Goal: Task Accomplishment & Management: Manage account settings

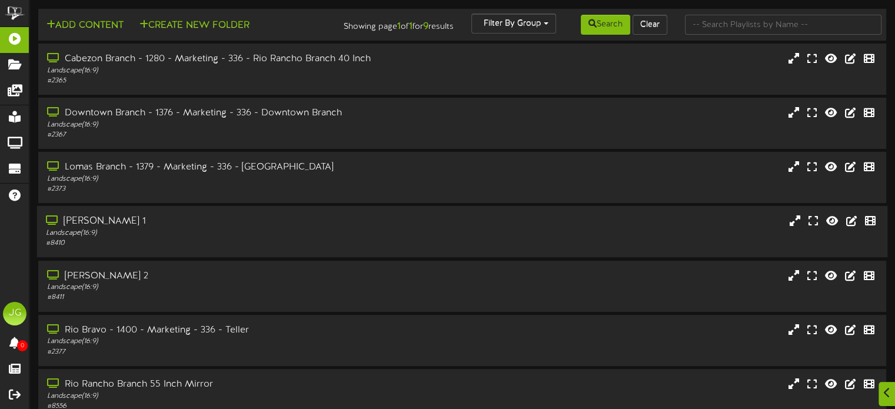
scroll to position [166, 0]
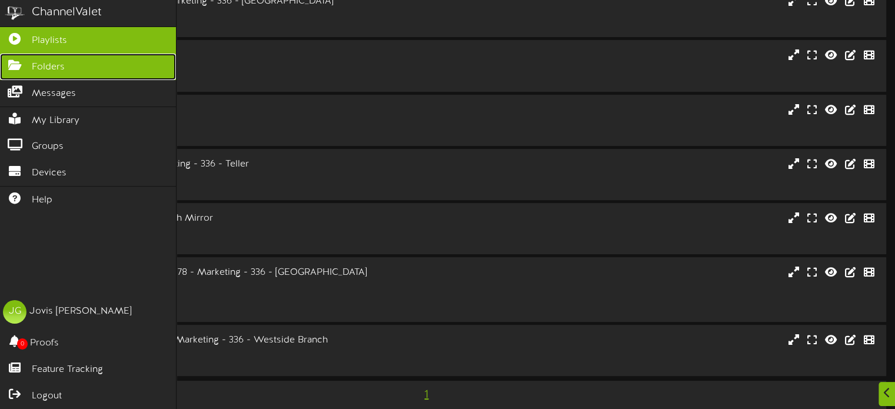
click at [68, 68] on link "Folders" at bounding box center [88, 67] width 176 height 26
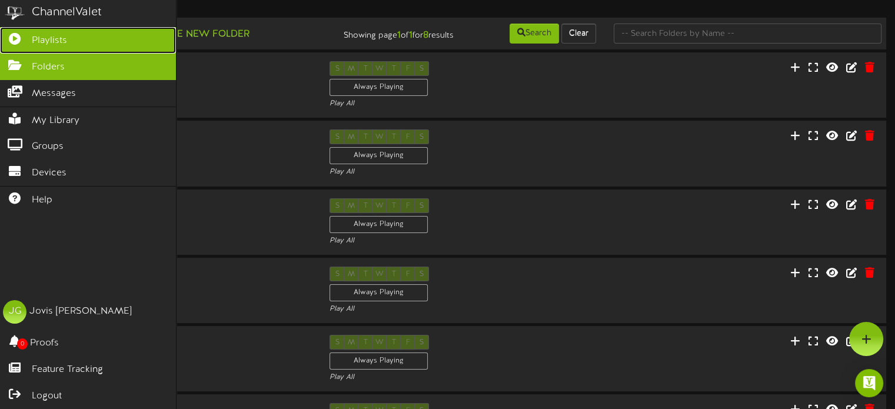
click at [19, 39] on icon at bounding box center [14, 37] width 29 height 9
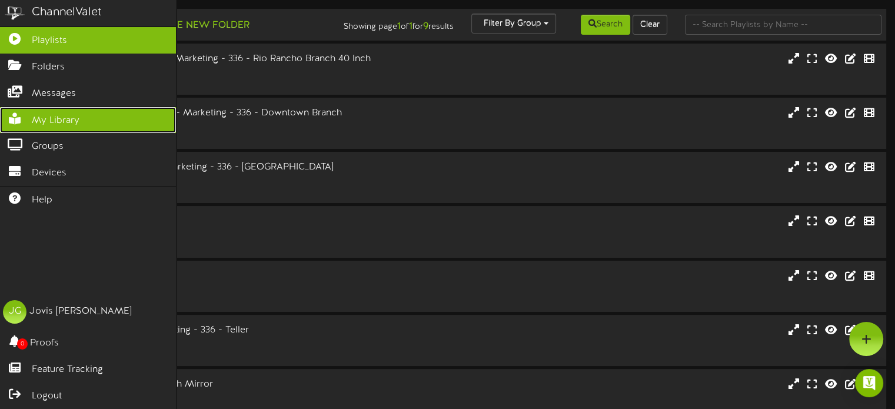
click at [64, 126] on link "My Library" at bounding box center [88, 120] width 176 height 26
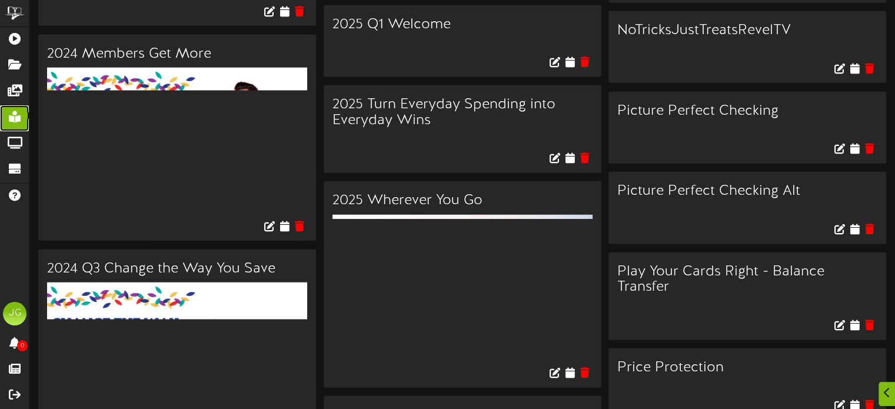
scroll to position [1236, 0]
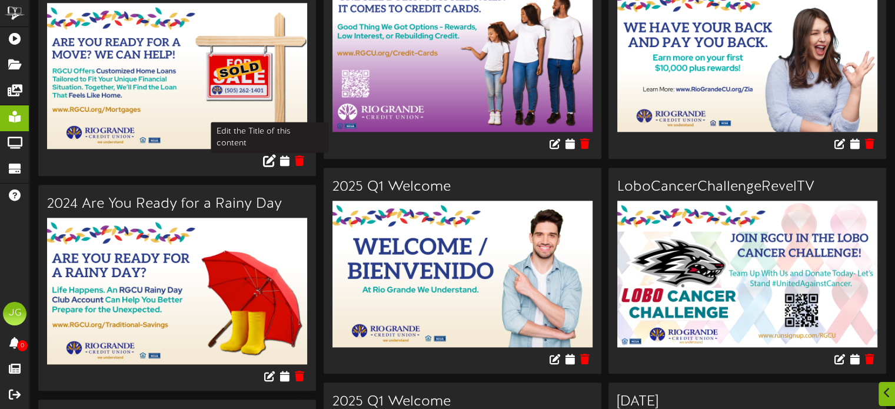
click at [268, 157] on icon at bounding box center [269, 160] width 13 height 13
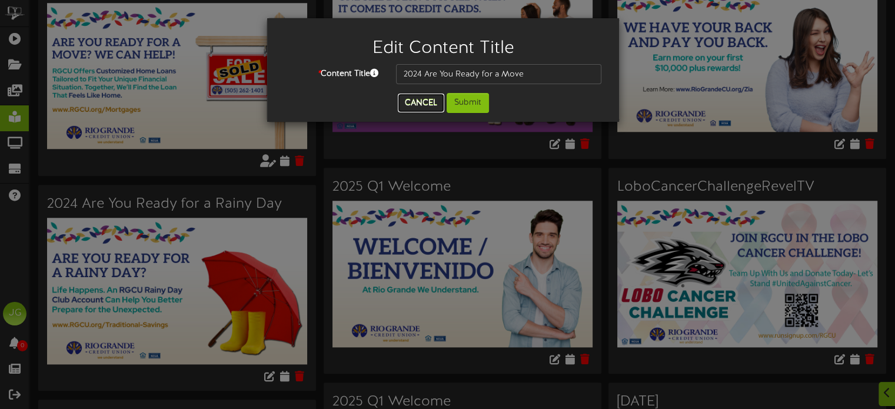
click at [423, 99] on button "Cancel" at bounding box center [421, 103] width 47 height 19
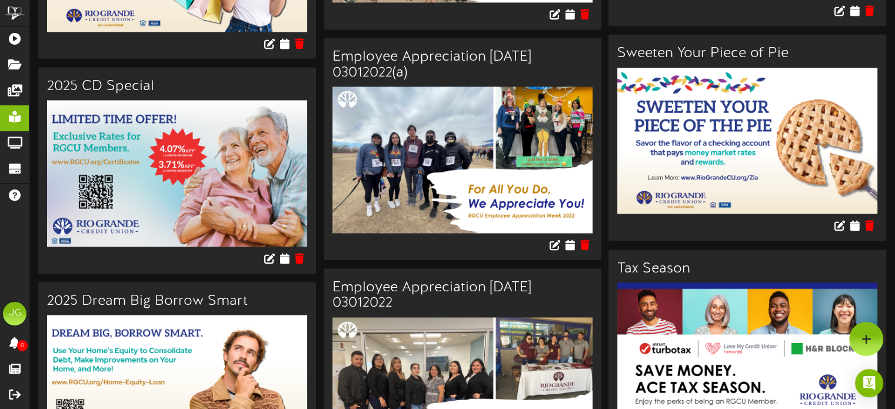
scroll to position [6300, 0]
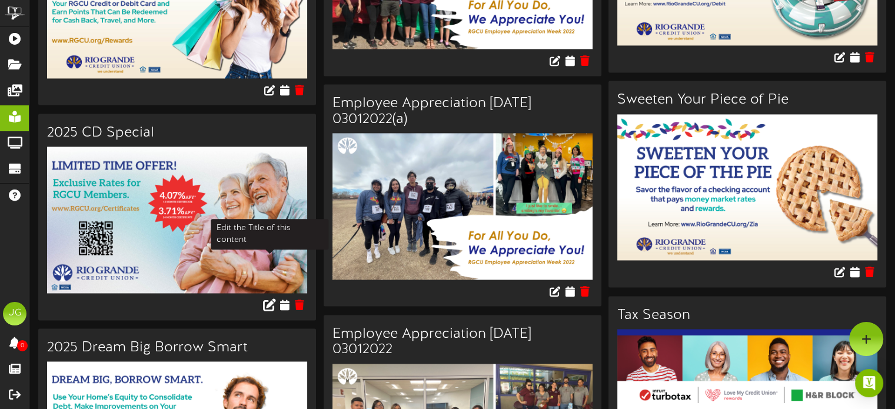
click at [265, 298] on icon at bounding box center [269, 304] width 13 height 13
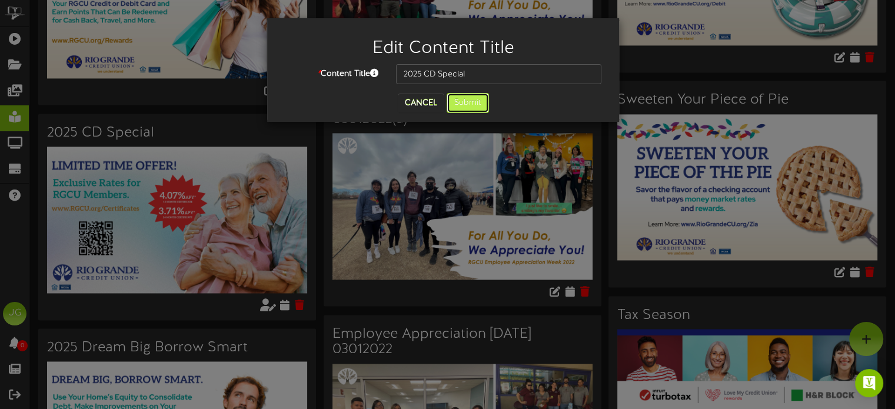
click at [463, 106] on button "Submit" at bounding box center [468, 103] width 42 height 20
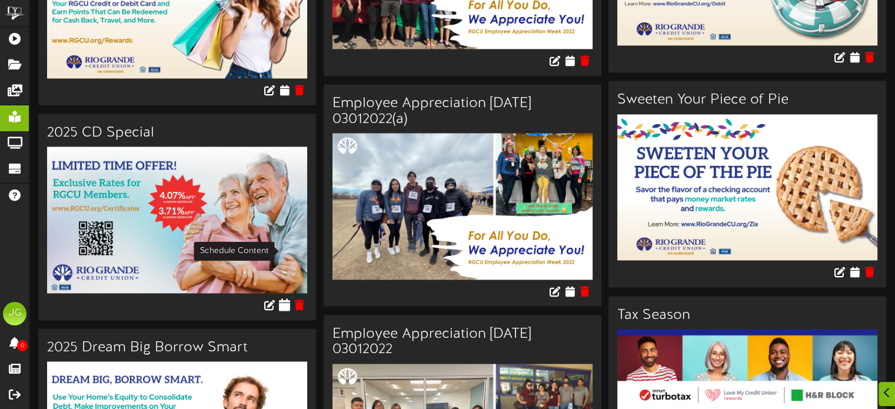
click at [283, 298] on icon at bounding box center [284, 304] width 11 height 13
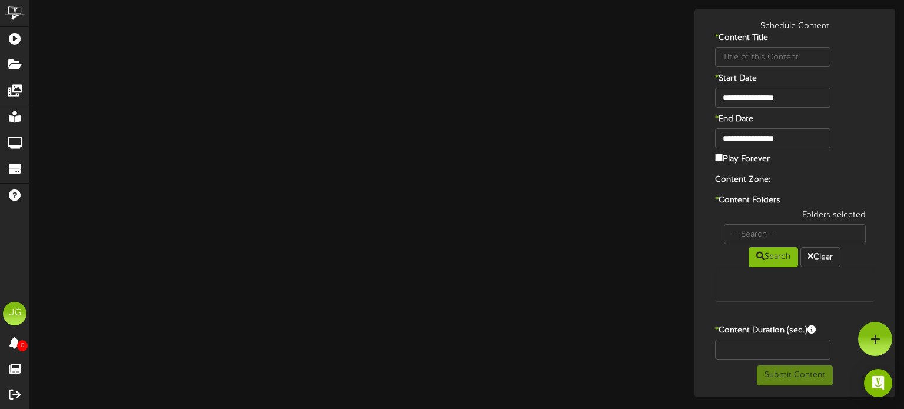
type input "2025 CD Special"
type input "8"
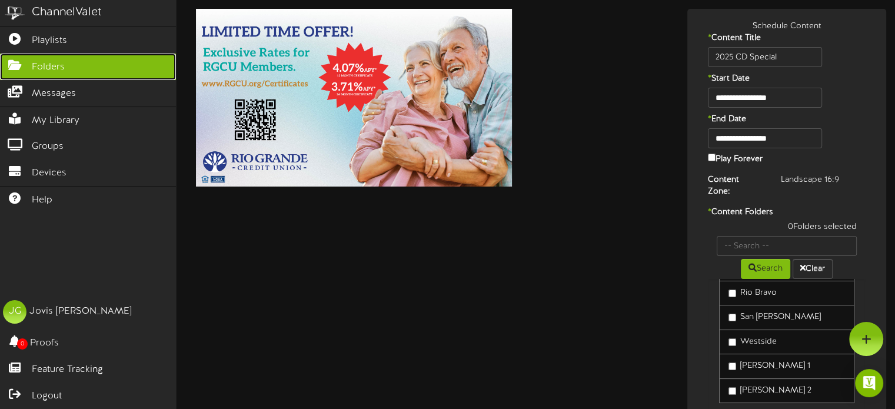
click at [49, 56] on link "Folders" at bounding box center [88, 67] width 176 height 26
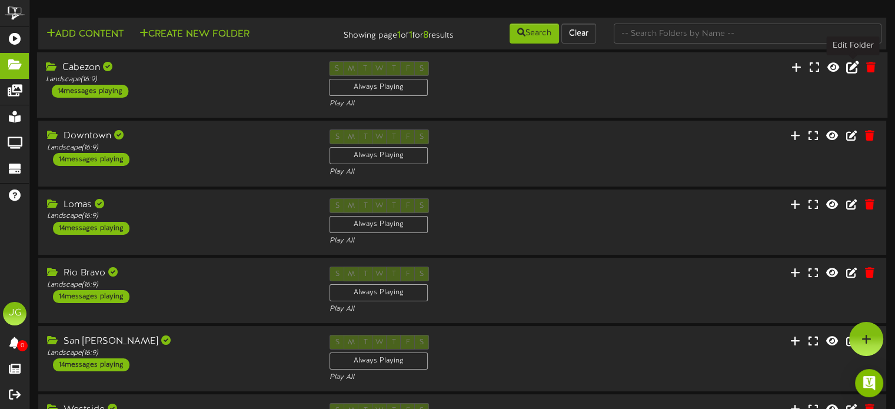
click at [857, 71] on icon at bounding box center [853, 67] width 13 height 13
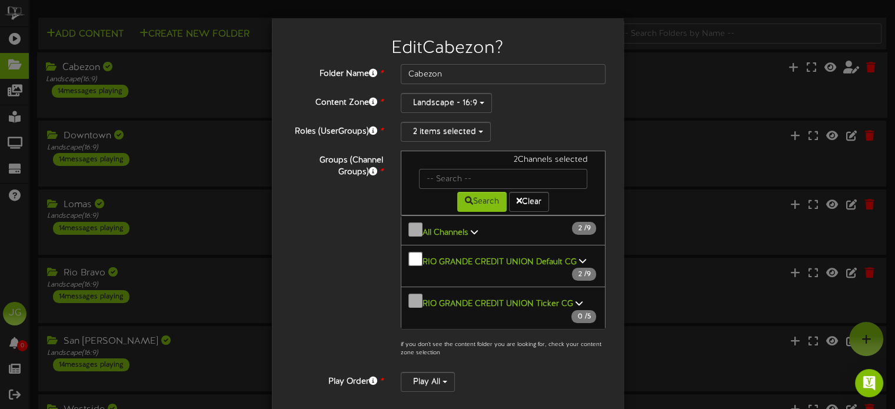
scroll to position [109, 0]
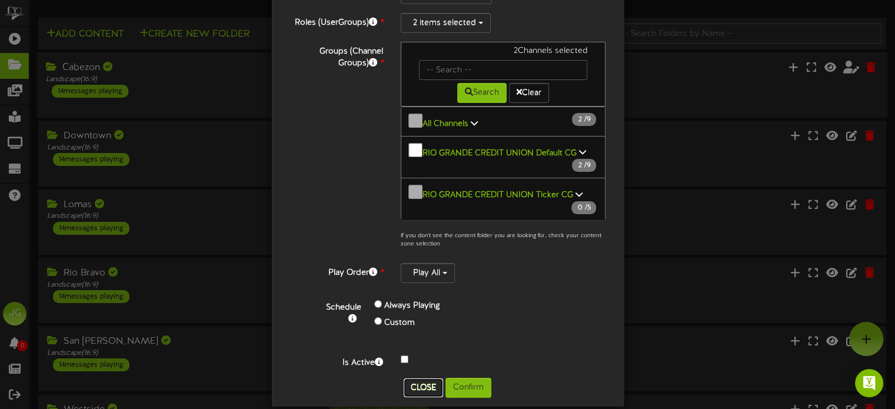
click at [422, 379] on button "Close" at bounding box center [423, 388] width 39 height 19
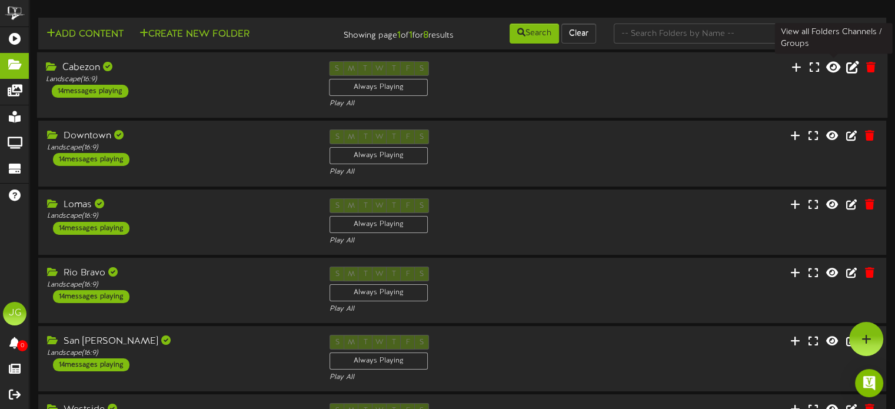
click at [832, 68] on icon at bounding box center [834, 67] width 14 height 13
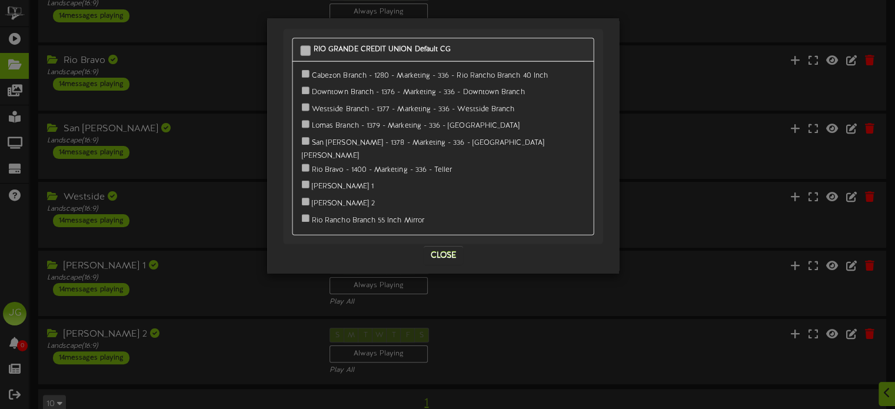
scroll to position [233, 0]
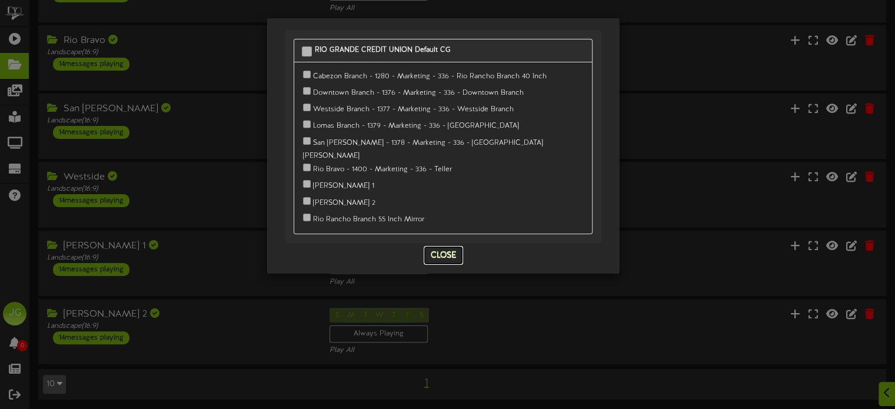
click at [436, 246] on button "Close" at bounding box center [443, 255] width 39 height 19
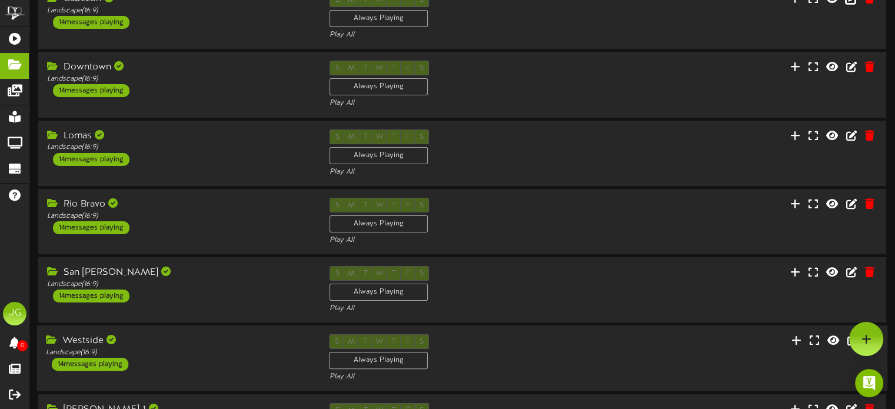
scroll to position [0, 0]
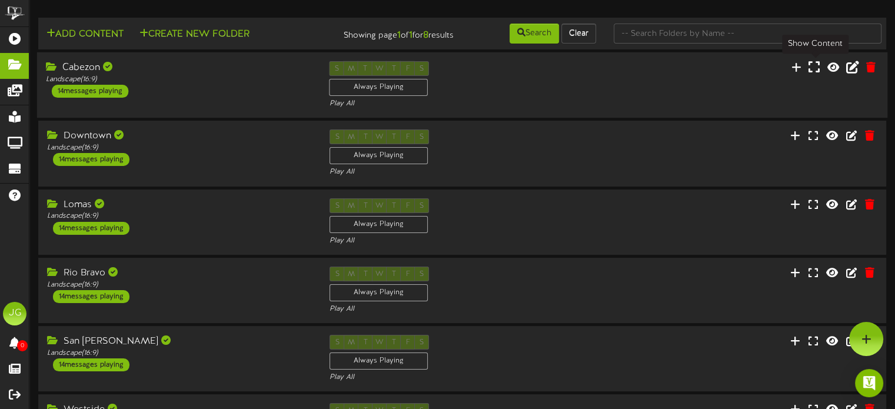
click at [812, 65] on icon at bounding box center [814, 67] width 11 height 13
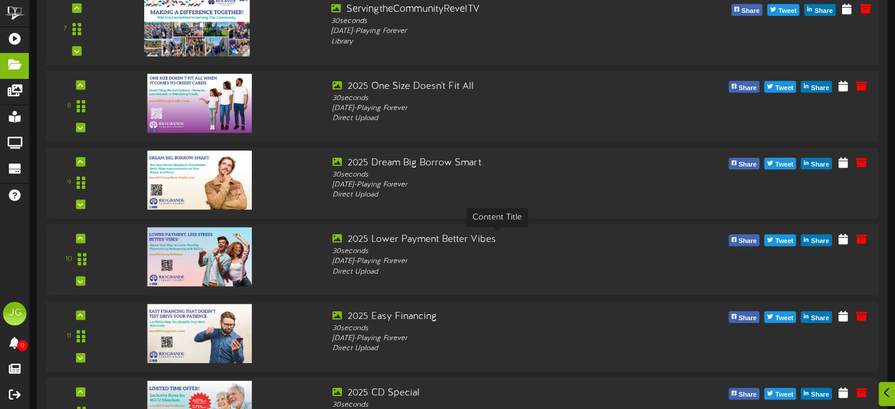
scroll to position [824, 0]
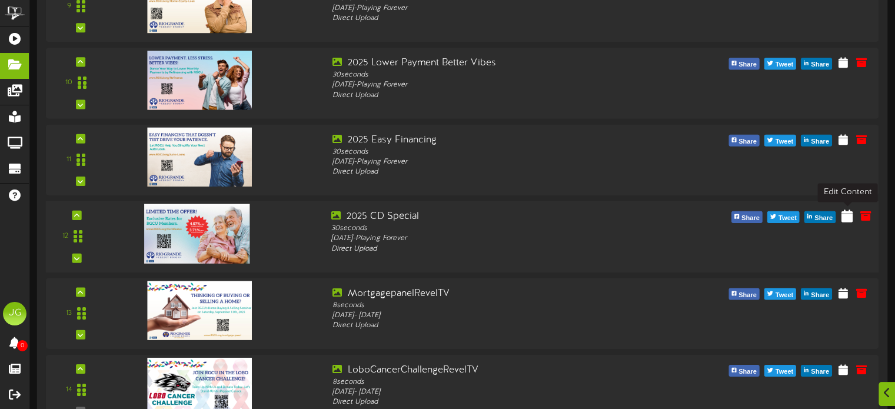
click at [848, 222] on icon at bounding box center [847, 215] width 11 height 13
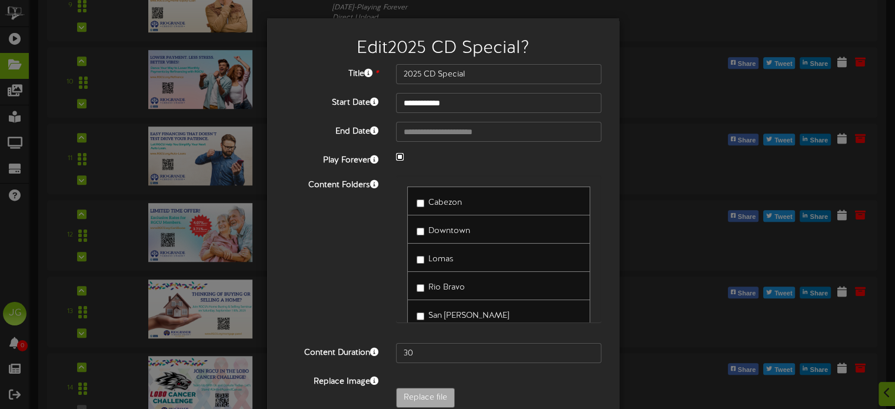
select select "*"
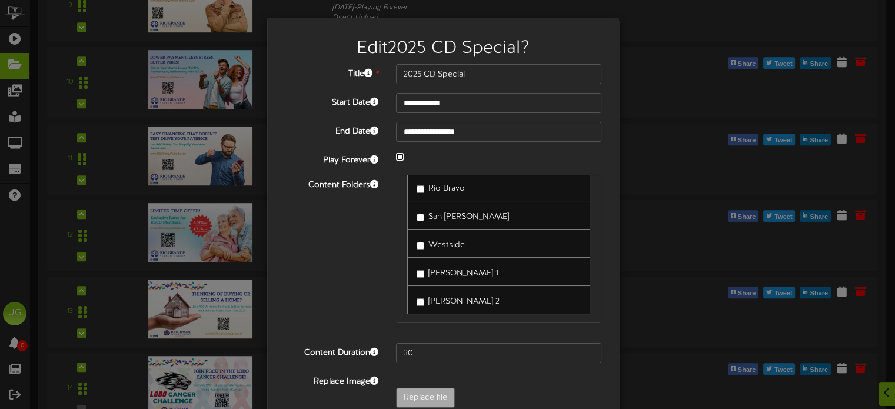
scroll to position [99, 0]
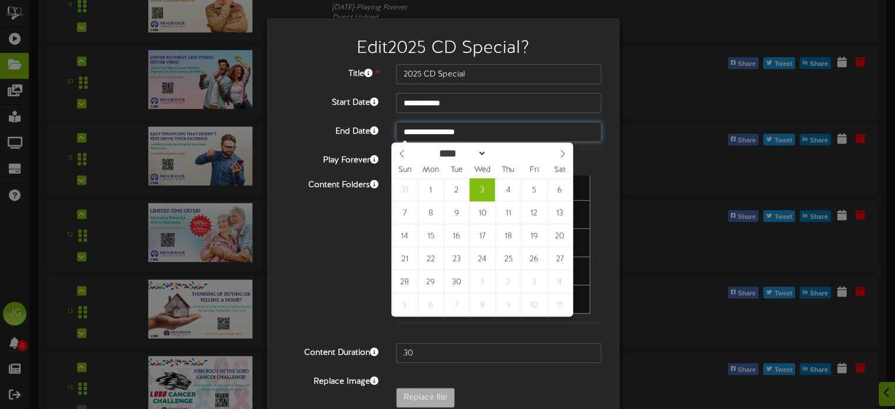
click at [447, 133] on input "**********" at bounding box center [498, 132] width 205 height 20
type input "**********"
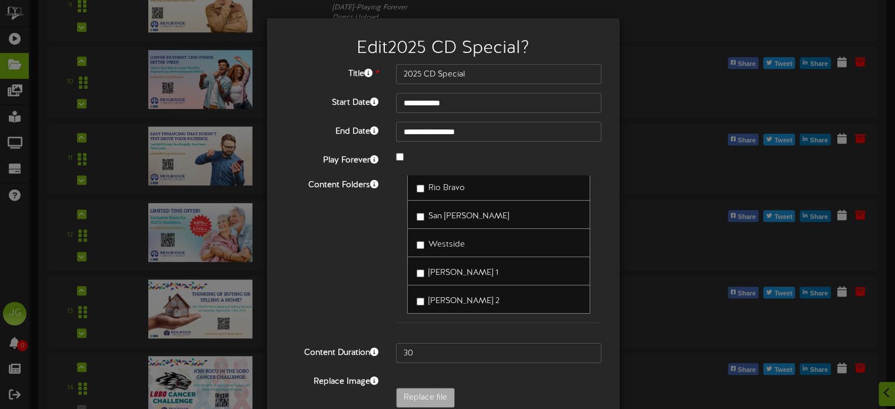
click at [482, 151] on div at bounding box center [498, 158] width 223 height 14
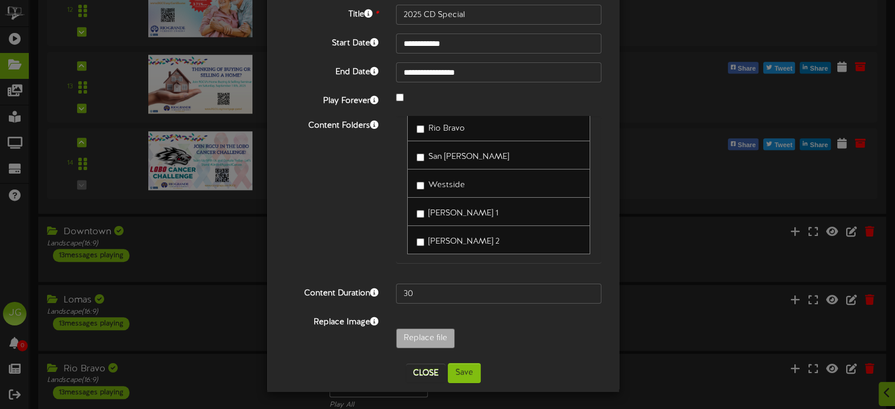
scroll to position [1119, 0]
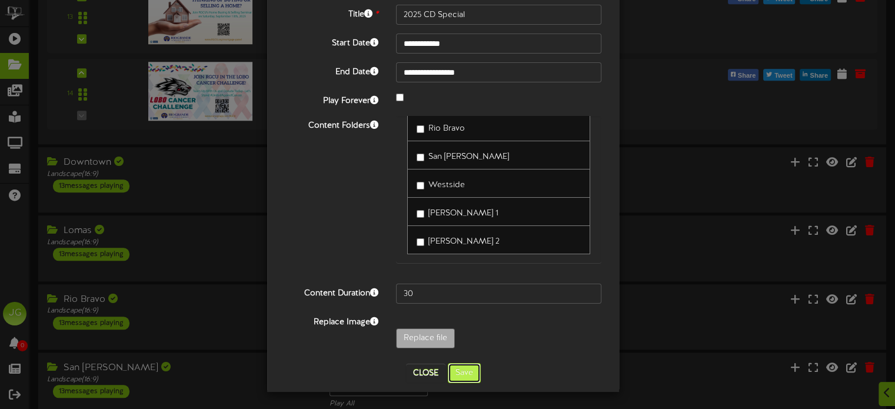
click at [462, 376] on button "Save" at bounding box center [464, 373] width 33 height 20
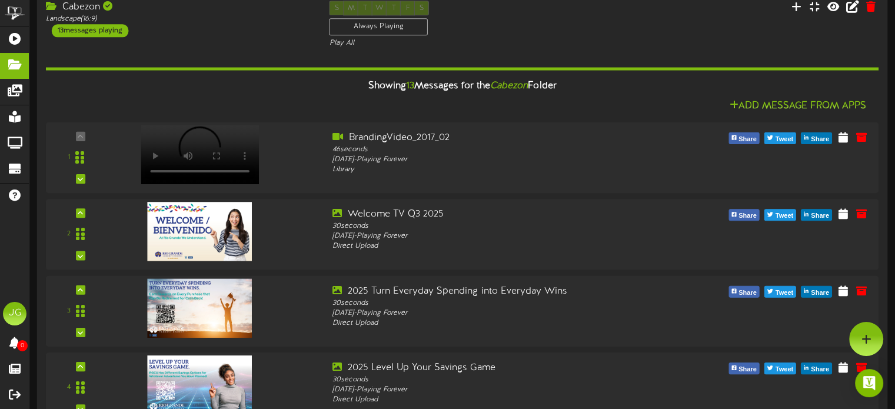
scroll to position [0, 0]
